Goal: Task Accomplishment & Management: Manage account settings

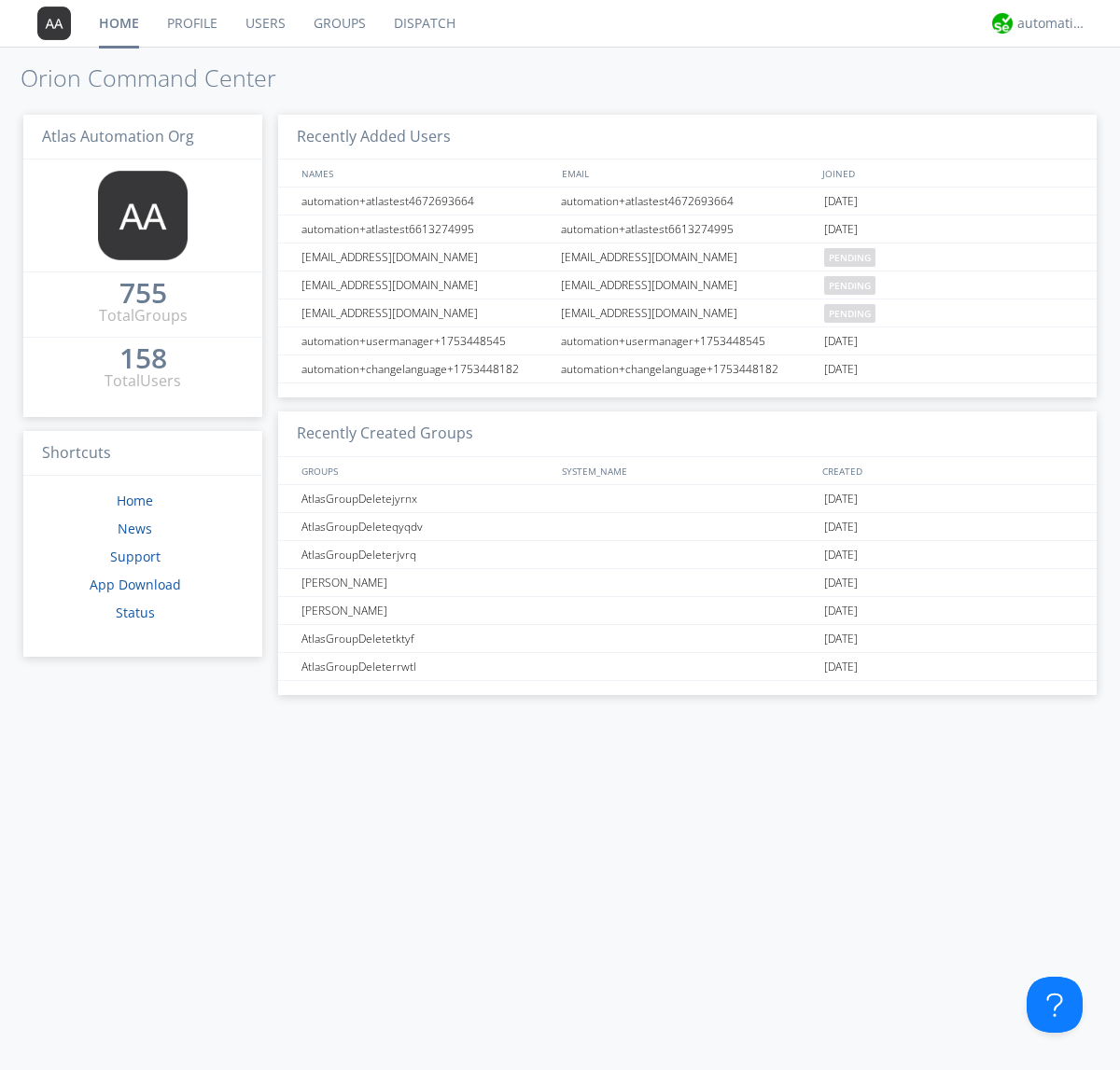
click at [264, 24] on link "Users" at bounding box center [265, 23] width 68 height 46
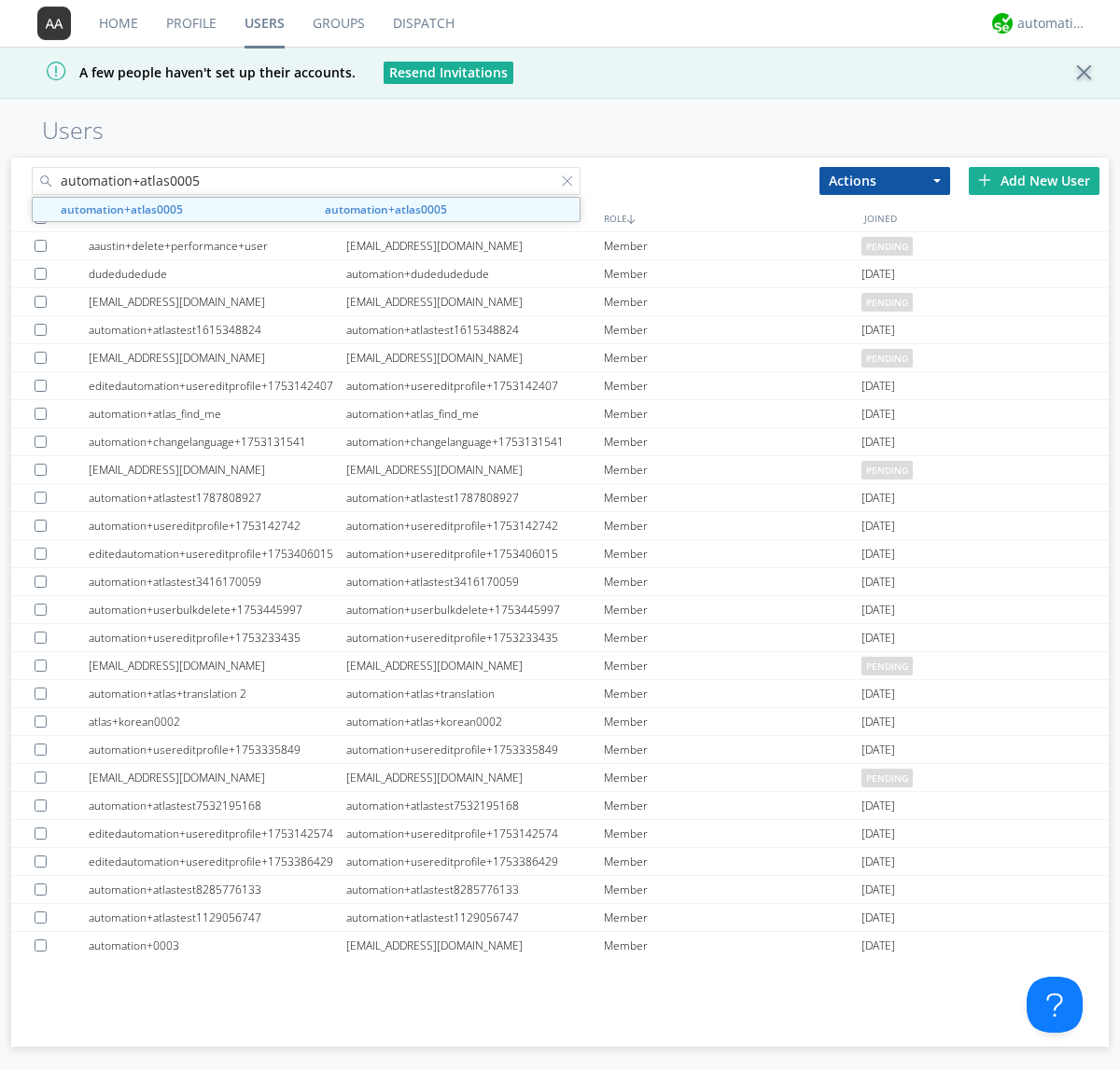
type input "automation+atlas0005"
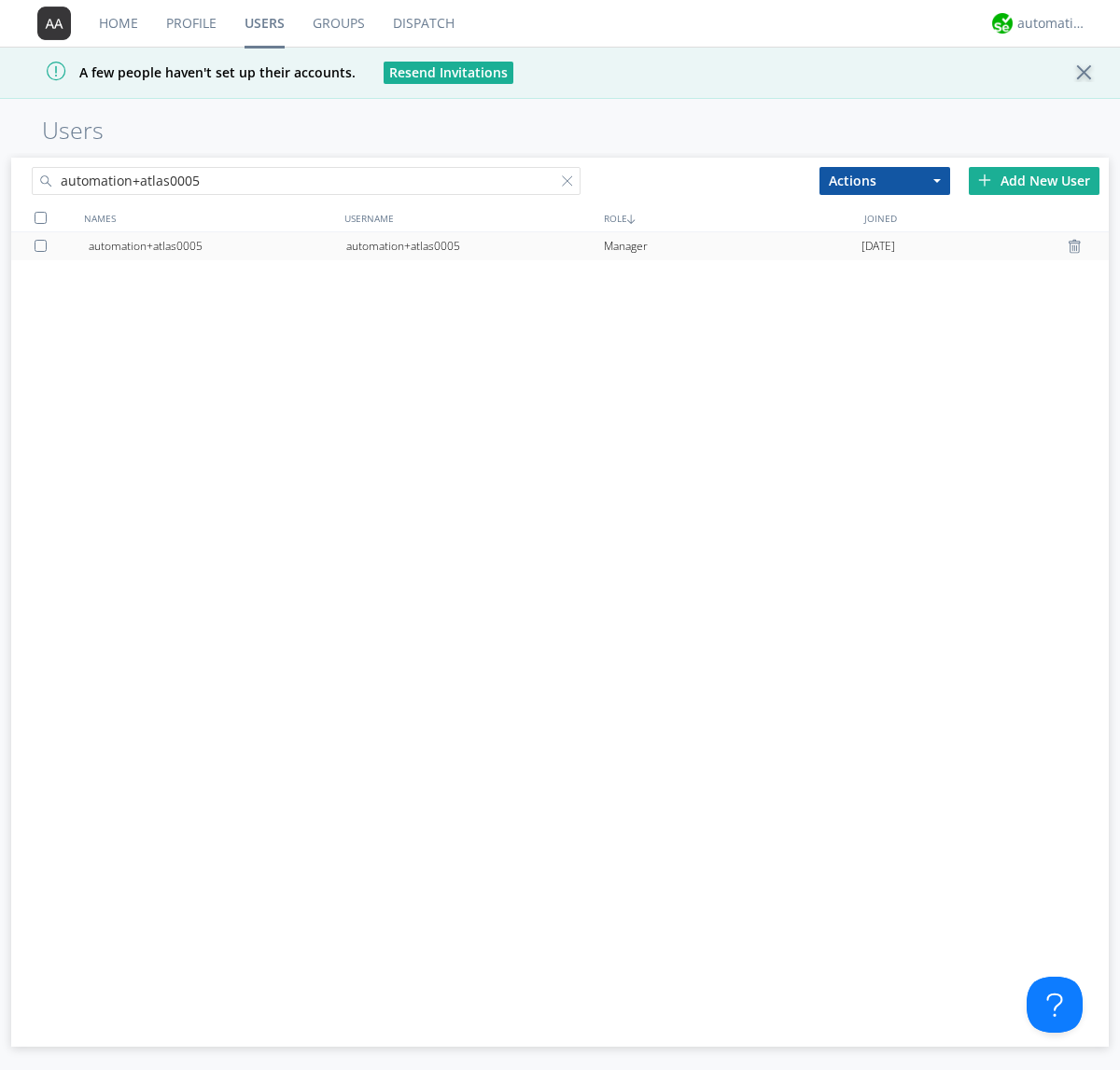
click at [474, 245] on div "automation+atlas0005" at bounding box center [474, 246] width 257 height 28
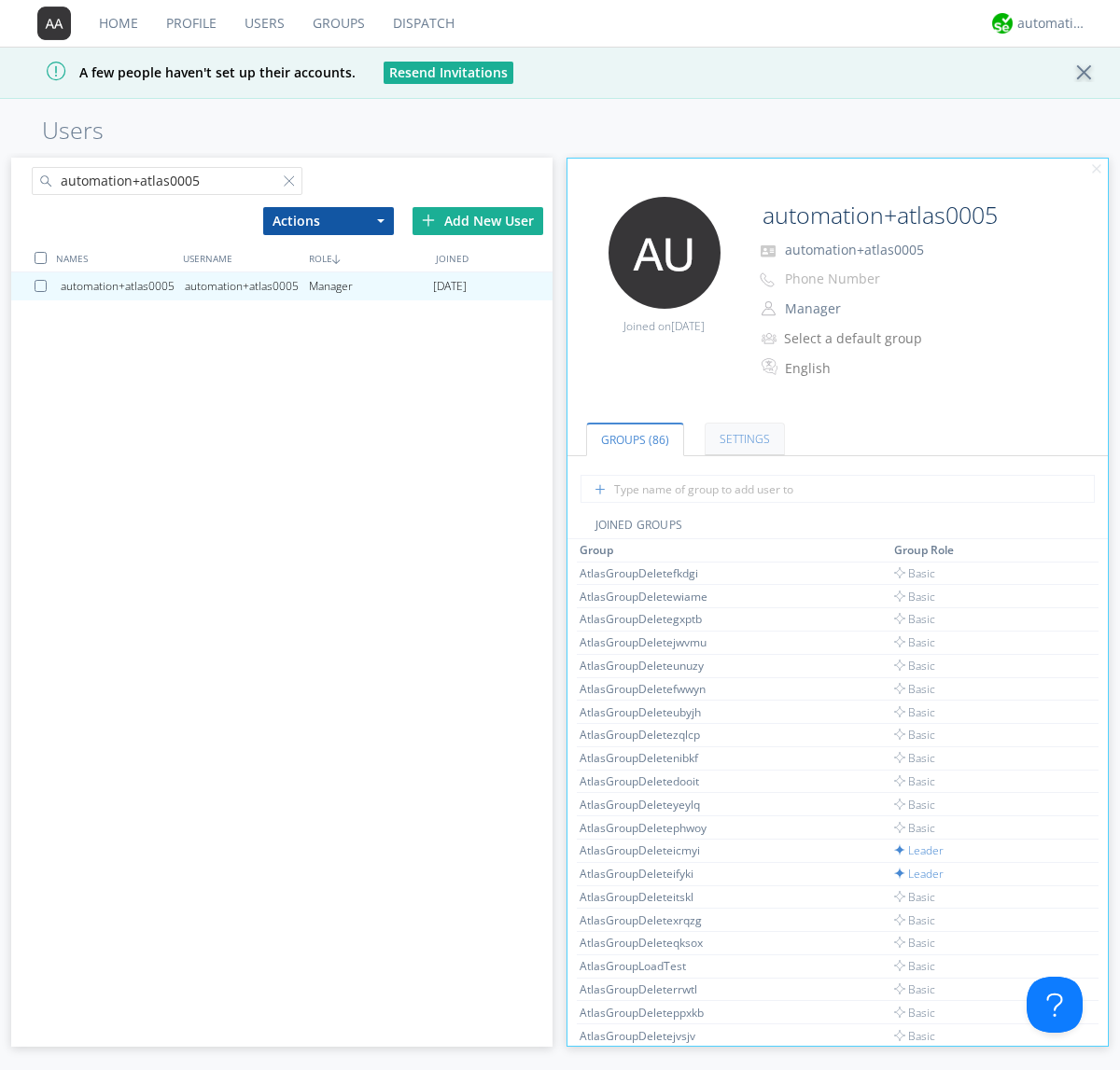
click at [742, 438] on link "Settings" at bounding box center [744, 438] width 80 height 33
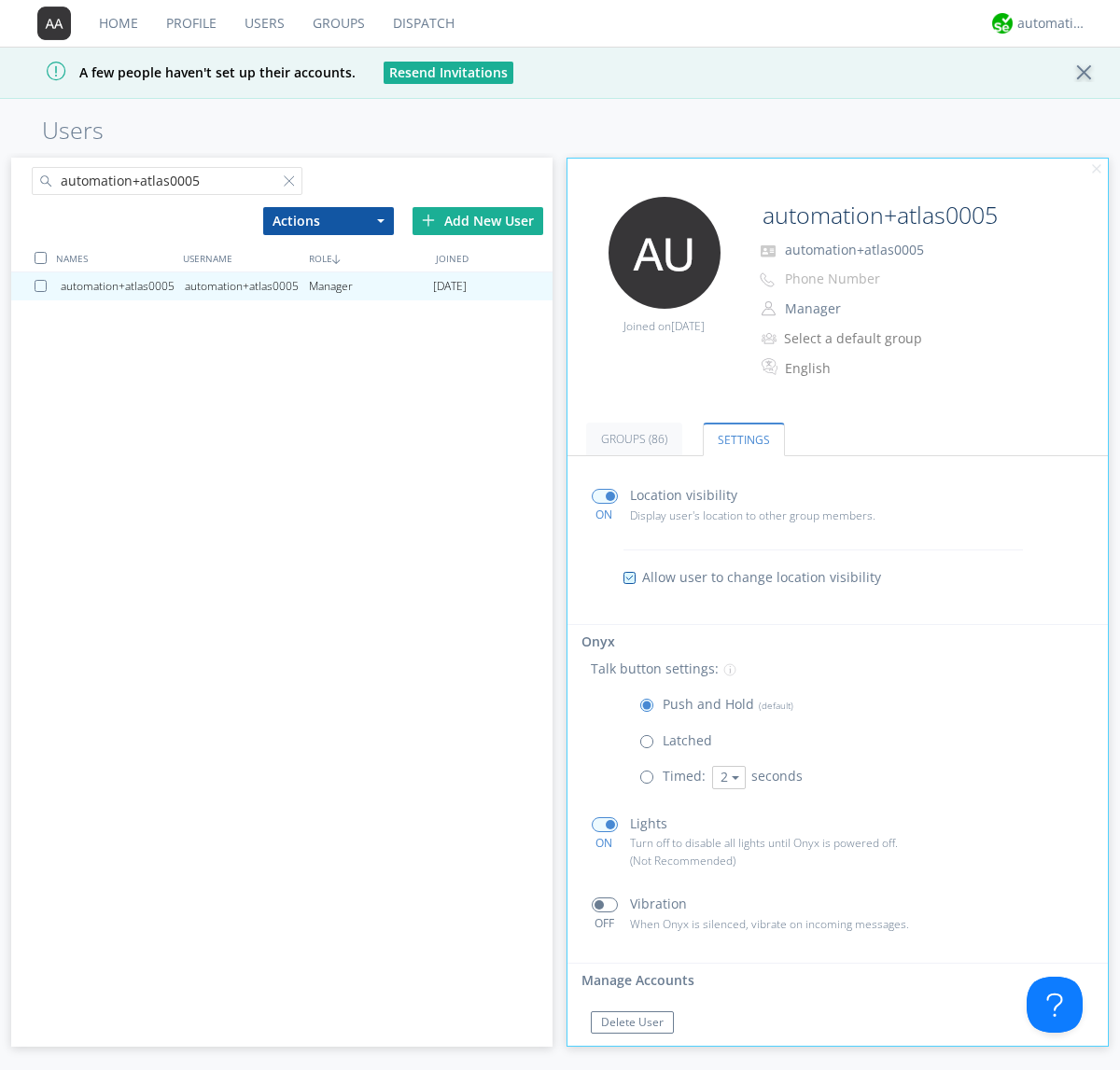
click at [604, 497] on span at bounding box center [604, 496] width 27 height 15
click at [0, 0] on input "checkbox" at bounding box center [0, 0] width 0 height 0
click at [604, 497] on span at bounding box center [604, 496] width 27 height 15
click at [0, 0] on input "checkbox" at bounding box center [0, 0] width 0 height 0
